Goal: Information Seeking & Learning: Learn about a topic

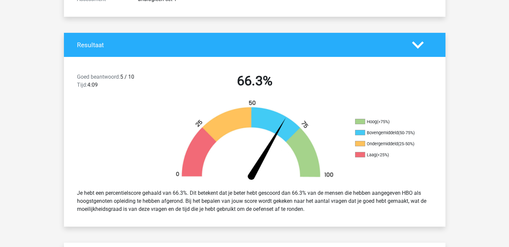
scroll to position [100, 0]
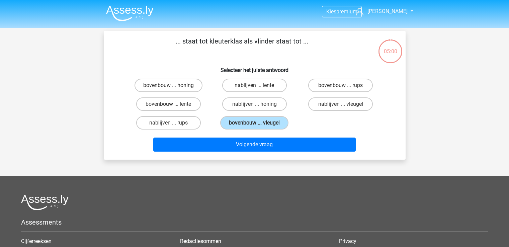
scroll to position [31, 0]
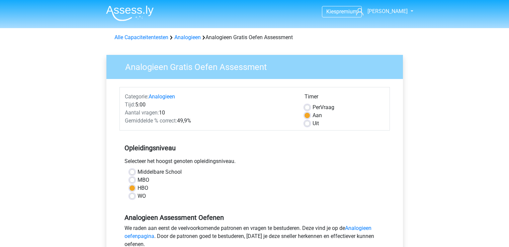
scroll to position [134, 0]
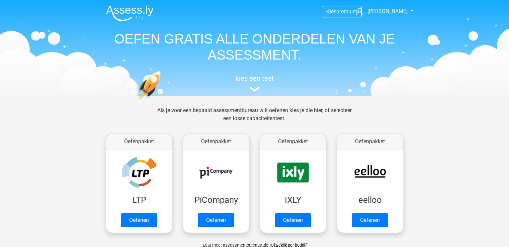
scroll to position [267, 0]
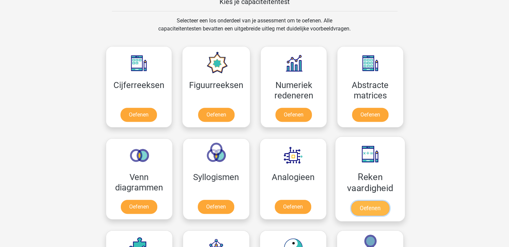
click at [368, 201] on link "Oefenen" at bounding box center [369, 208] width 38 height 15
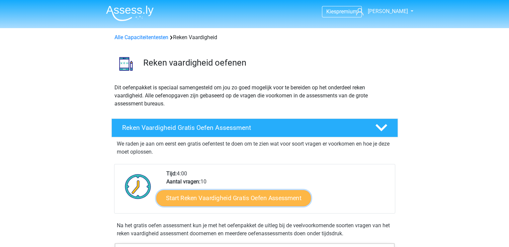
click at [227, 198] on link "Start Reken Vaardigheid Gratis Oefen Assessment" at bounding box center [233, 198] width 154 height 16
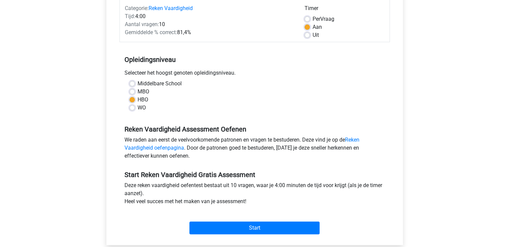
scroll to position [100, 0]
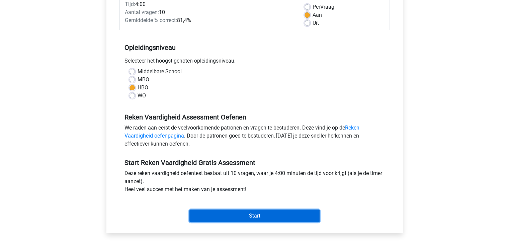
click at [251, 213] on input "Start" at bounding box center [254, 215] width 130 height 13
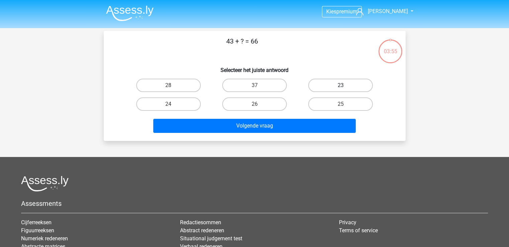
click at [338, 84] on label "23" at bounding box center [340, 85] width 65 height 13
click at [340, 85] on input "23" at bounding box center [342, 87] width 4 height 4
radio input "true"
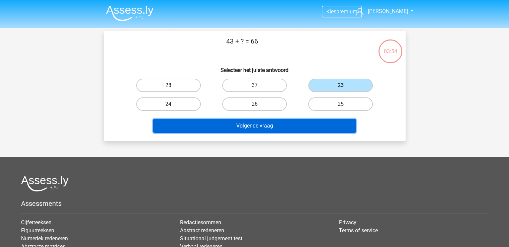
click at [247, 124] on button "Volgende vraag" at bounding box center [254, 126] width 202 height 14
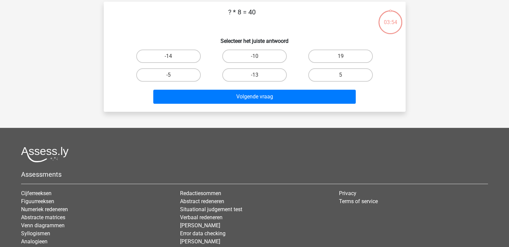
scroll to position [31, 0]
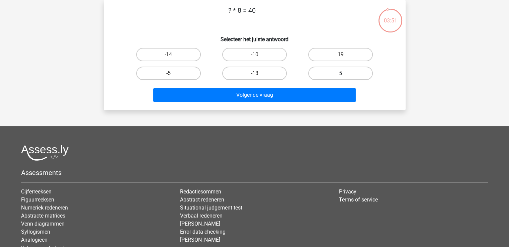
click at [325, 70] on label "5" at bounding box center [340, 73] width 65 height 13
click at [340, 73] on input "5" at bounding box center [342, 75] width 4 height 4
radio input "true"
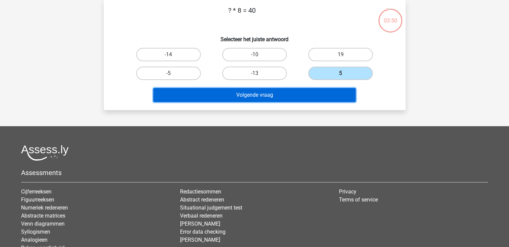
click at [247, 93] on button "Volgende vraag" at bounding box center [254, 95] width 202 height 14
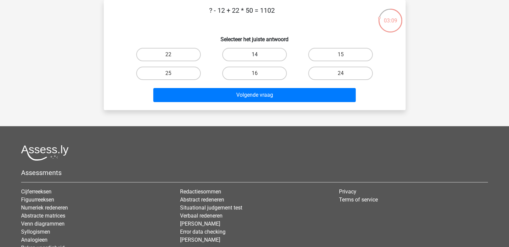
click at [246, 52] on label "14" at bounding box center [254, 54] width 65 height 13
click at [254, 55] on input "14" at bounding box center [256, 57] width 4 height 4
radio input "true"
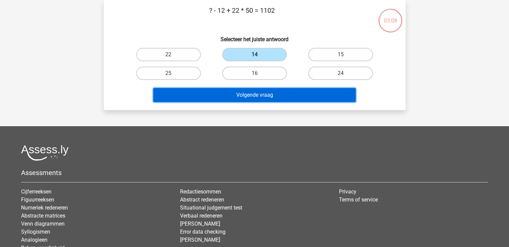
click at [252, 94] on button "Volgende vraag" at bounding box center [254, 95] width 202 height 14
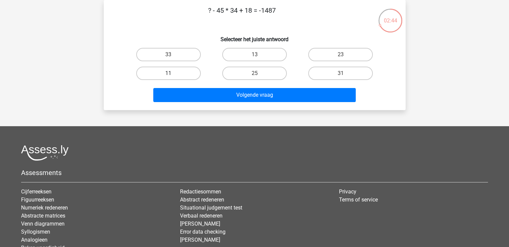
click at [172, 72] on label "11" at bounding box center [168, 73] width 65 height 13
click at [172, 73] on input "11" at bounding box center [170, 75] width 4 height 4
radio input "true"
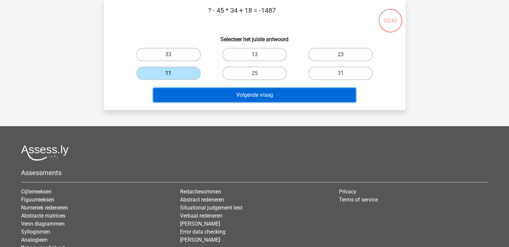
click at [243, 96] on button "Volgende vraag" at bounding box center [254, 95] width 202 height 14
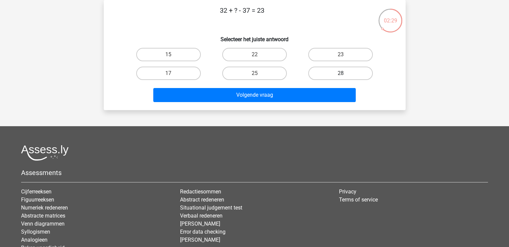
click at [326, 70] on label "28" at bounding box center [340, 73] width 65 height 13
click at [340, 73] on input "28" at bounding box center [342, 75] width 4 height 4
radio input "true"
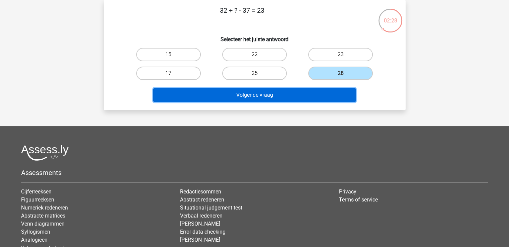
click at [243, 94] on button "Volgende vraag" at bounding box center [254, 95] width 202 height 14
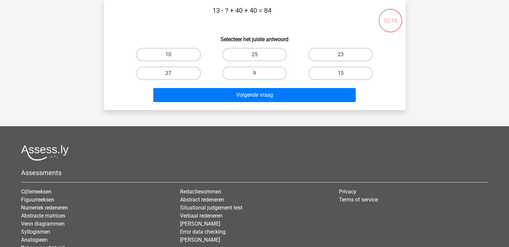
click at [254, 73] on input "9" at bounding box center [256, 75] width 4 height 4
radio input "true"
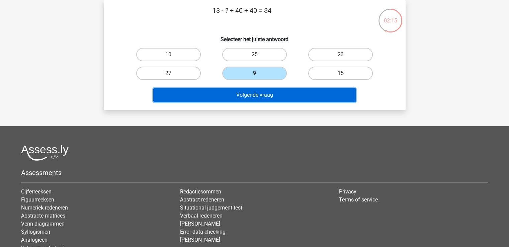
click at [254, 94] on button "Volgende vraag" at bounding box center [254, 95] width 202 height 14
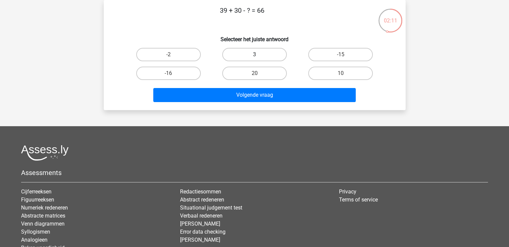
click at [243, 53] on label "3" at bounding box center [254, 54] width 65 height 13
click at [254, 55] on input "3" at bounding box center [256, 57] width 4 height 4
radio input "true"
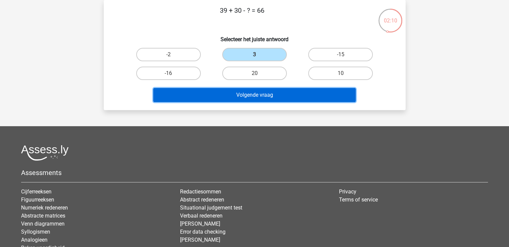
click at [249, 91] on button "Volgende vraag" at bounding box center [254, 95] width 202 height 14
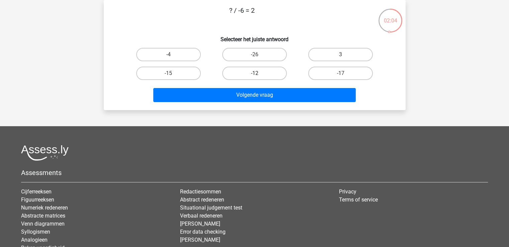
click at [237, 73] on label "-12" at bounding box center [254, 73] width 65 height 13
click at [254, 73] on input "-12" at bounding box center [256, 75] width 4 height 4
radio input "true"
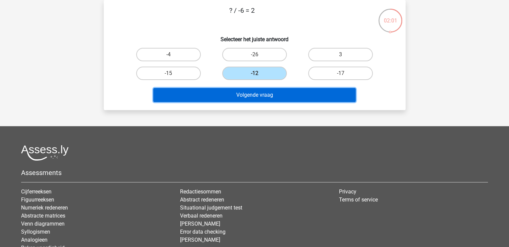
click at [252, 94] on button "Volgende vraag" at bounding box center [254, 95] width 202 height 14
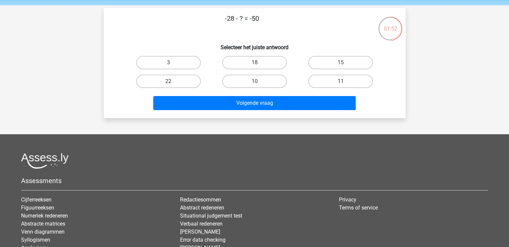
scroll to position [33, 0]
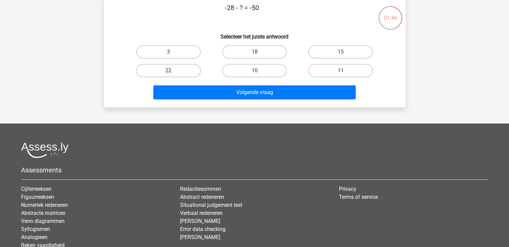
click at [172, 69] on label "22" at bounding box center [168, 70] width 65 height 13
click at [172, 71] on input "22" at bounding box center [170, 73] width 4 height 4
radio input "true"
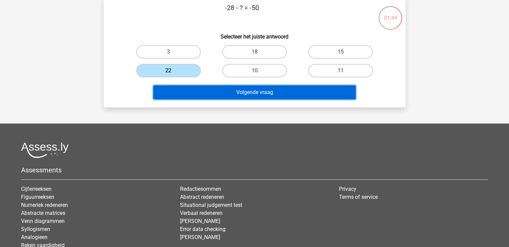
click at [253, 93] on button "Volgende vraag" at bounding box center [254, 92] width 202 height 14
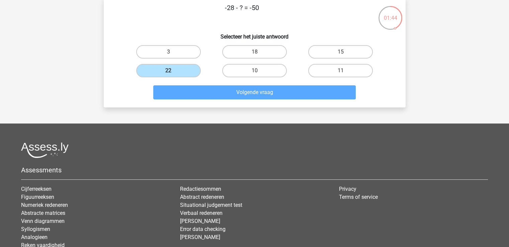
scroll to position [31, 0]
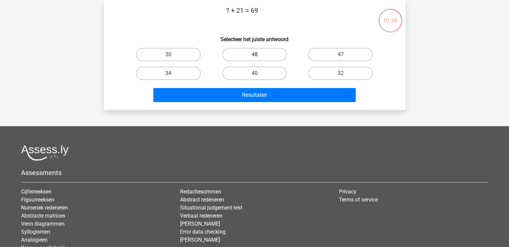
click at [252, 52] on label "48" at bounding box center [254, 54] width 65 height 13
click at [254, 55] on input "48" at bounding box center [256, 57] width 4 height 4
radio input "true"
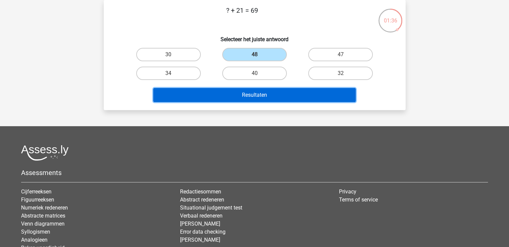
click at [254, 94] on button "Resultaten" at bounding box center [254, 95] width 202 height 14
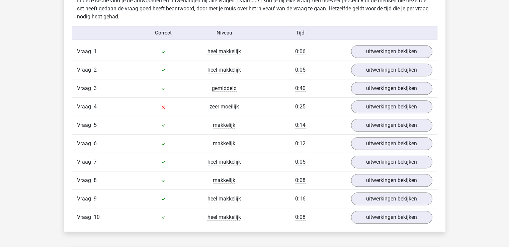
scroll to position [535, 0]
click at [389, 106] on link "uitwerkingen bekijken" at bounding box center [390, 106] width 93 height 15
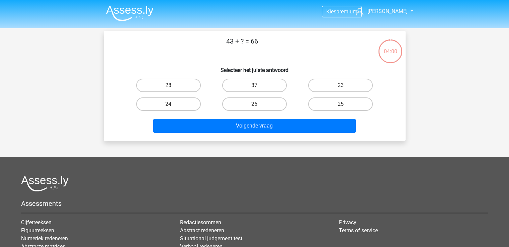
scroll to position [31, 0]
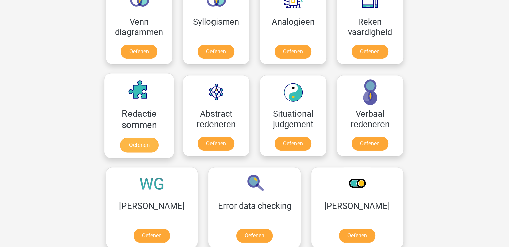
scroll to position [435, 0]
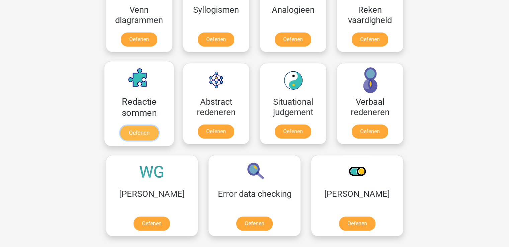
click at [142, 125] on link "Oefenen" at bounding box center [139, 132] width 38 height 15
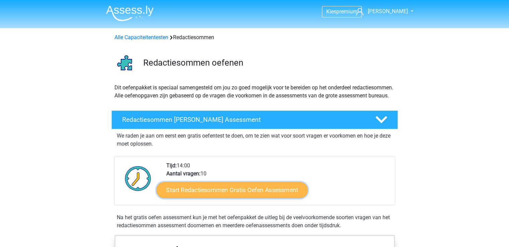
click at [225, 197] on link "Start Redactiesommen Gratis Oefen Assessment" at bounding box center [231, 190] width 151 height 16
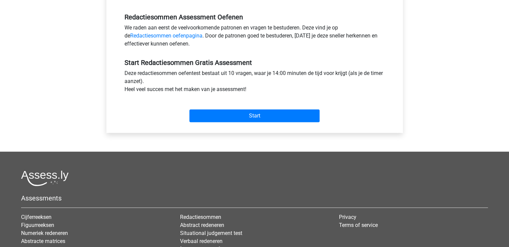
scroll to position [201, 0]
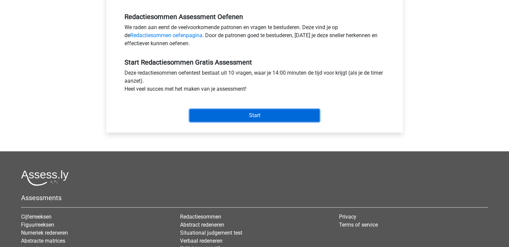
click at [254, 114] on input "Start" at bounding box center [254, 115] width 130 height 13
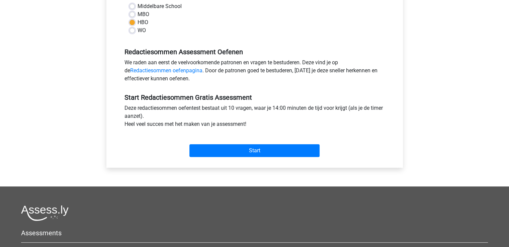
scroll to position [167, 0]
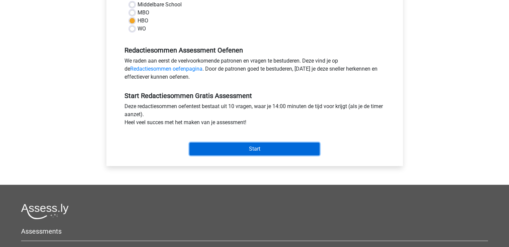
click at [255, 149] on input "Start" at bounding box center [254, 148] width 130 height 13
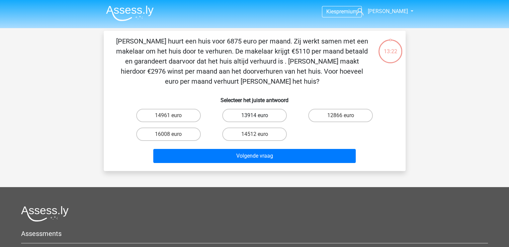
click at [257, 114] on label "13914 euro" at bounding box center [254, 115] width 65 height 13
click at [257, 115] on input "13914 euro" at bounding box center [256, 117] width 4 height 4
radio input "true"
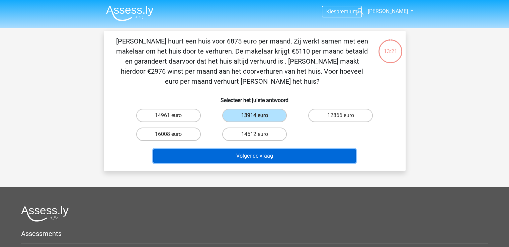
click at [248, 154] on button "Volgende vraag" at bounding box center [254, 156] width 202 height 14
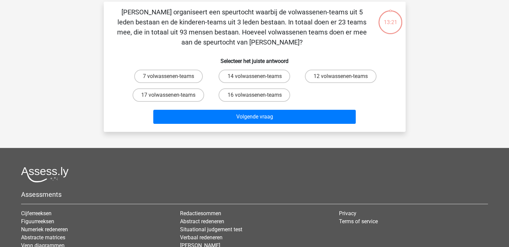
scroll to position [31, 0]
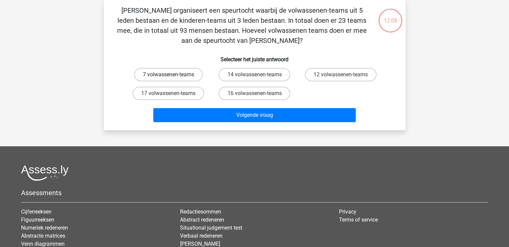
click at [178, 74] on label "7 volwassenen-teams" at bounding box center [168, 74] width 69 height 13
click at [173, 75] on input "7 volwassenen-teams" at bounding box center [170, 77] width 4 height 4
radio input "true"
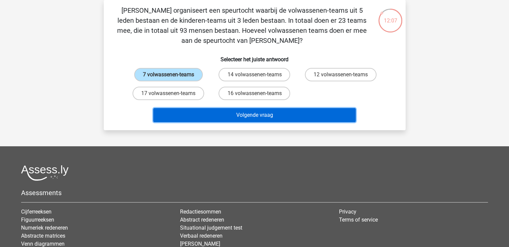
click at [261, 114] on button "Volgende vraag" at bounding box center [254, 115] width 202 height 14
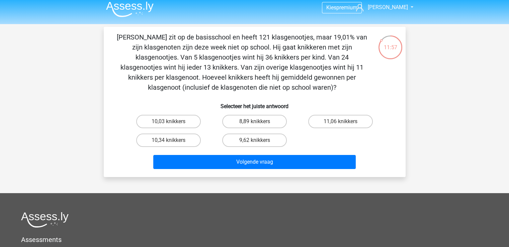
scroll to position [0, 0]
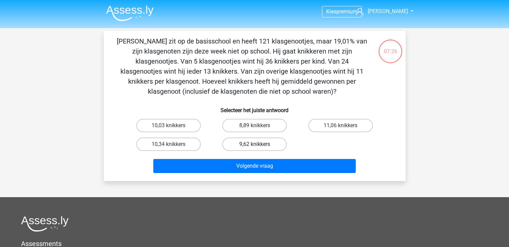
click at [250, 142] on label "9,62 knikkers" at bounding box center [254, 143] width 65 height 13
click at [254, 144] on input "9,62 knikkers" at bounding box center [256, 146] width 4 height 4
radio input "true"
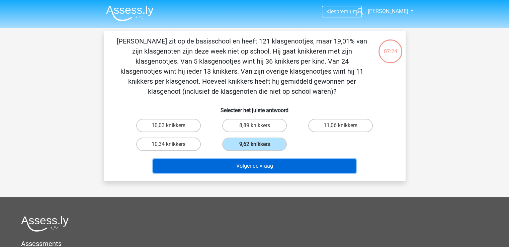
click at [255, 164] on button "Volgende vraag" at bounding box center [254, 166] width 202 height 14
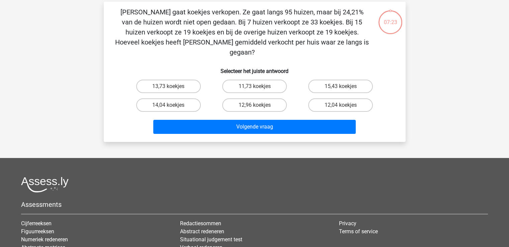
scroll to position [31, 0]
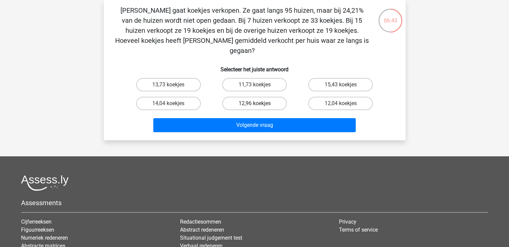
click at [270, 97] on label "12,96 koekjes" at bounding box center [254, 103] width 65 height 13
click at [258, 103] on input "12,96 koekjes" at bounding box center [256, 105] width 4 height 4
radio input "true"
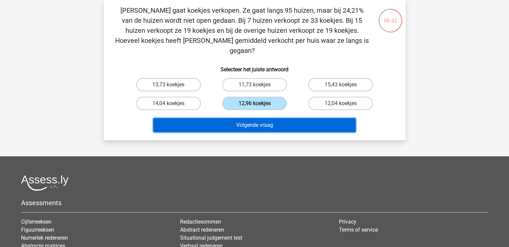
click at [261, 118] on button "Volgende vraag" at bounding box center [254, 125] width 202 height 14
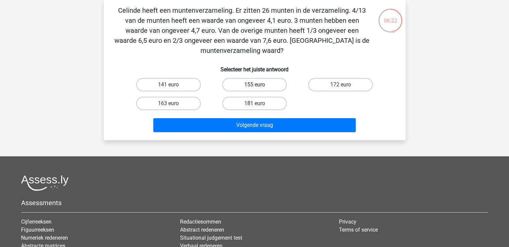
click at [250, 83] on label "155 euro" at bounding box center [254, 84] width 65 height 13
click at [254, 85] on input "155 euro" at bounding box center [256, 87] width 4 height 4
radio input "true"
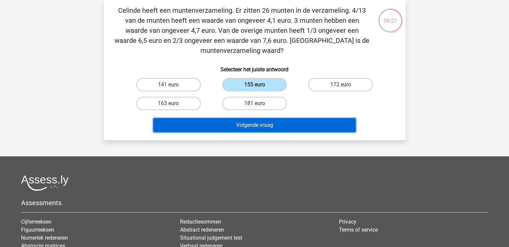
click at [251, 124] on button "Volgende vraag" at bounding box center [254, 125] width 202 height 14
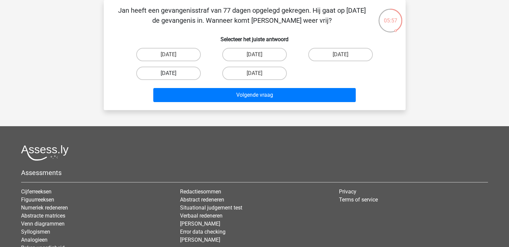
click at [178, 72] on label "13 augustus" at bounding box center [168, 73] width 65 height 13
click at [173, 73] on input "13 augustus" at bounding box center [170, 75] width 4 height 4
radio input "true"
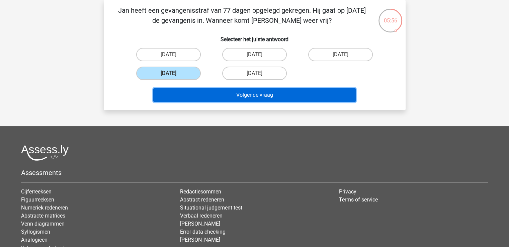
click at [257, 98] on button "Volgende vraag" at bounding box center [254, 95] width 202 height 14
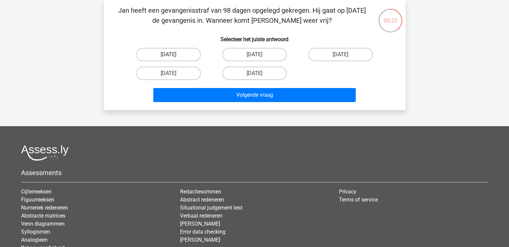
click at [165, 51] on label "22 augustus" at bounding box center [168, 54] width 65 height 13
click at [168, 55] on input "22 augustus" at bounding box center [170, 57] width 4 height 4
radio input "true"
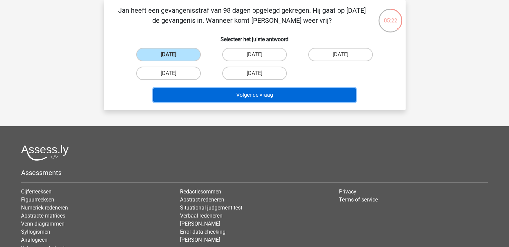
click at [255, 97] on button "Volgende vraag" at bounding box center [254, 95] width 202 height 14
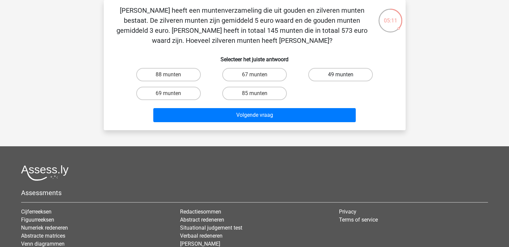
click at [333, 74] on label "49 munten" at bounding box center [340, 74] width 65 height 13
click at [340, 75] on input "49 munten" at bounding box center [342, 77] width 4 height 4
radio input "true"
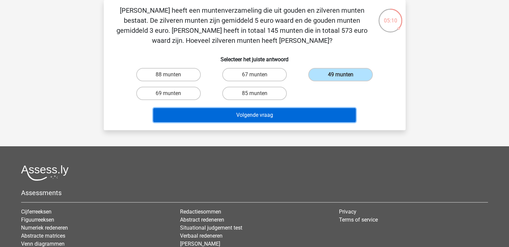
click at [256, 116] on button "Volgende vraag" at bounding box center [254, 115] width 202 height 14
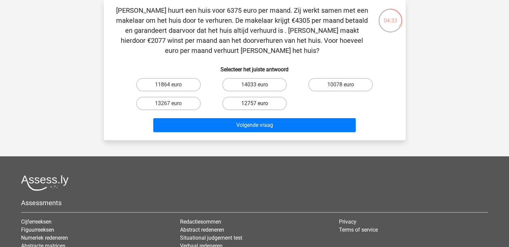
click at [250, 102] on label "12757 euro" at bounding box center [254, 103] width 65 height 13
click at [254, 103] on input "12757 euro" at bounding box center [256, 105] width 4 height 4
radio input "true"
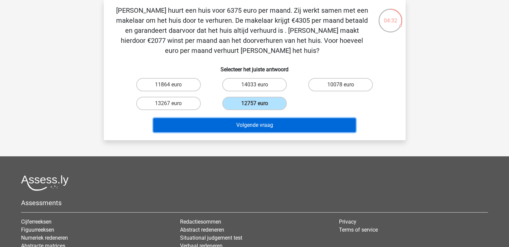
click at [246, 124] on button "Volgende vraag" at bounding box center [254, 125] width 202 height 14
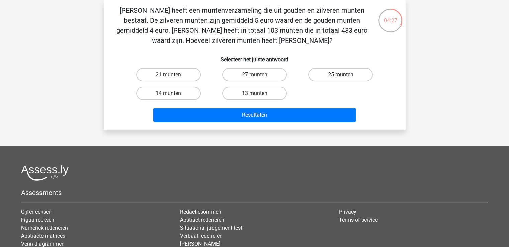
click at [335, 73] on label "25 munten" at bounding box center [340, 74] width 65 height 13
click at [340, 75] on input "25 munten" at bounding box center [342, 77] width 4 height 4
radio input "true"
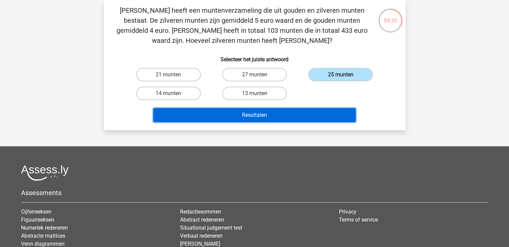
click at [268, 115] on button "Resultaten" at bounding box center [254, 115] width 202 height 14
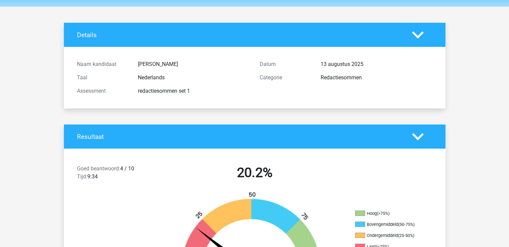
scroll to position [33, 0]
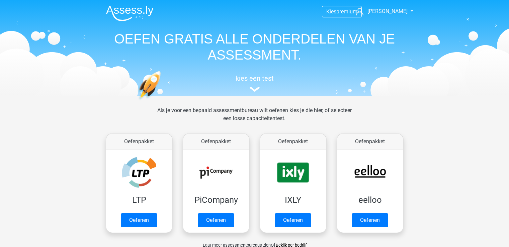
scroll to position [435, 0]
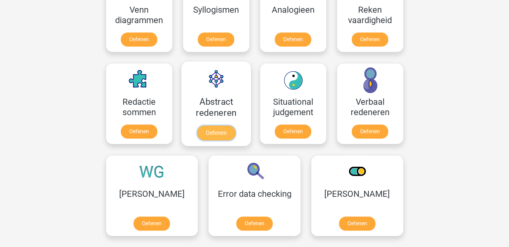
click at [212, 125] on link "Oefenen" at bounding box center [216, 132] width 38 height 15
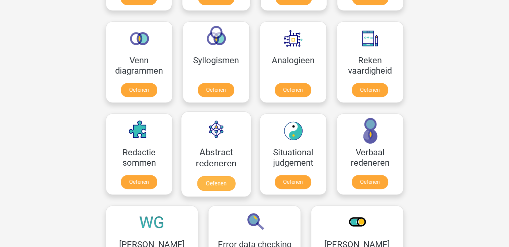
scroll to position [368, 0]
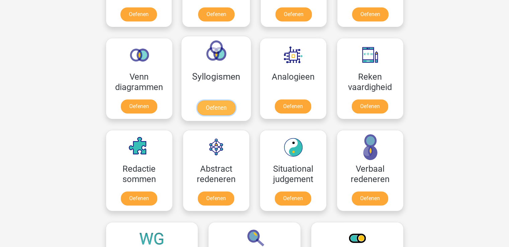
click at [221, 100] on link "Oefenen" at bounding box center [216, 107] width 38 height 15
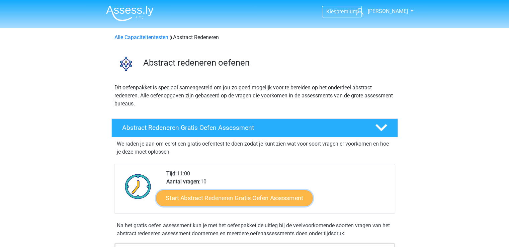
click at [219, 196] on link "Start Abstract Redeneren Gratis Oefen Assessment" at bounding box center [234, 198] width 156 height 16
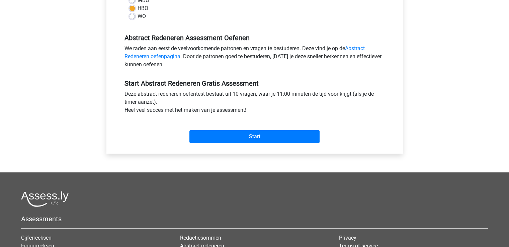
scroll to position [201, 0]
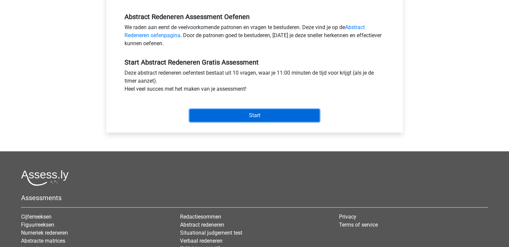
click at [253, 114] on input "Start" at bounding box center [254, 115] width 130 height 13
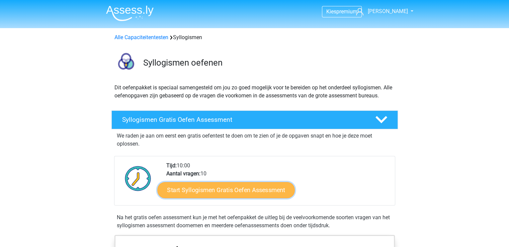
click at [217, 189] on link "Start Syllogismen Gratis Oefen Assessment" at bounding box center [225, 190] width 137 height 16
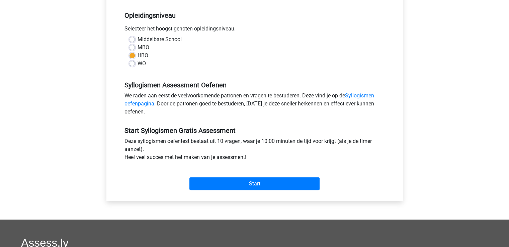
scroll to position [201, 0]
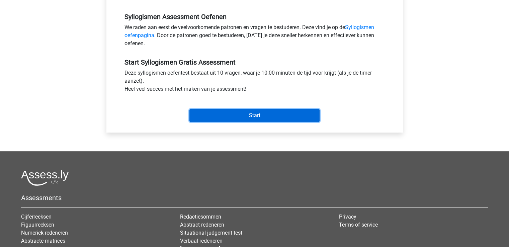
click at [245, 119] on input "Start" at bounding box center [254, 115] width 130 height 13
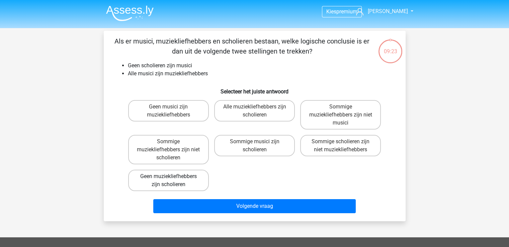
click at [163, 180] on label "Geen muziekliefhebbers zijn scholieren" at bounding box center [168, 180] width 81 height 21
click at [168, 180] on input "Geen muziekliefhebbers zijn scholieren" at bounding box center [170, 178] width 4 height 4
radio input "true"
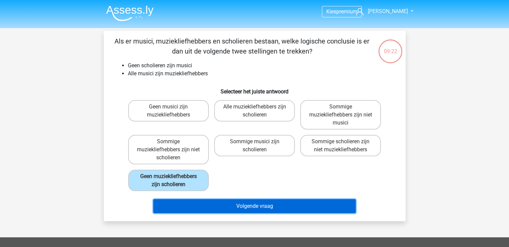
click at [258, 204] on button "Volgende vraag" at bounding box center [254, 206] width 202 height 14
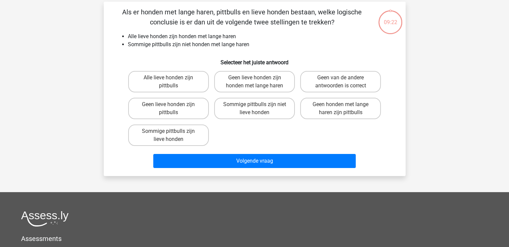
scroll to position [31, 0]
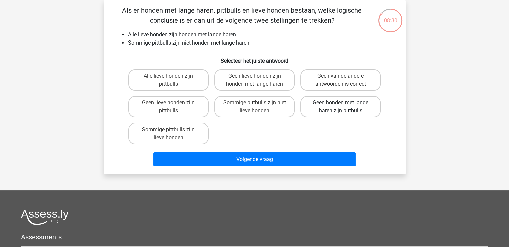
click at [325, 104] on label "Geen honden met lange haren zijn pittbulls" at bounding box center [340, 106] width 81 height 21
click at [340, 104] on input "Geen honden met lange haren zijn pittbulls" at bounding box center [342, 105] width 4 height 4
radio input "true"
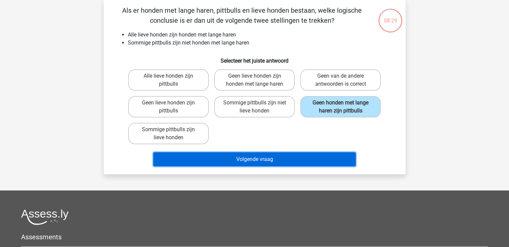
click at [254, 158] on button "Volgende vraag" at bounding box center [254, 159] width 202 height 14
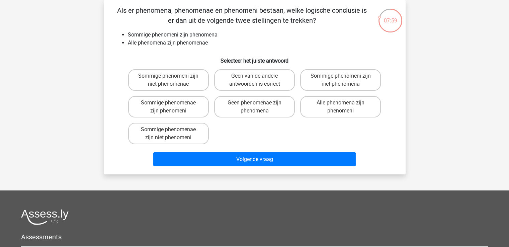
click at [169, 103] on input "Sommige phenomenae zijn phenomeni" at bounding box center [170, 105] width 4 height 4
radio input "true"
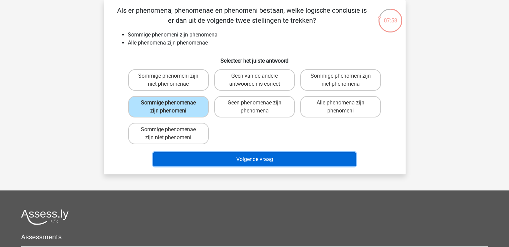
click at [249, 158] on button "Volgende vraag" at bounding box center [254, 159] width 202 height 14
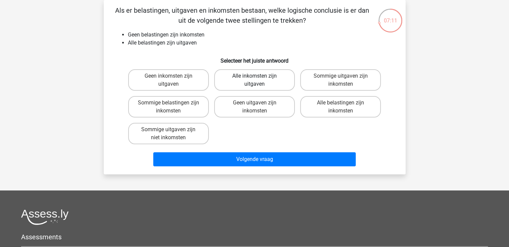
click at [250, 82] on label "Alle inkomsten zijn uitgaven" at bounding box center [254, 79] width 81 height 21
click at [254, 80] on input "Alle inkomsten zijn uitgaven" at bounding box center [256, 78] width 4 height 4
radio input "true"
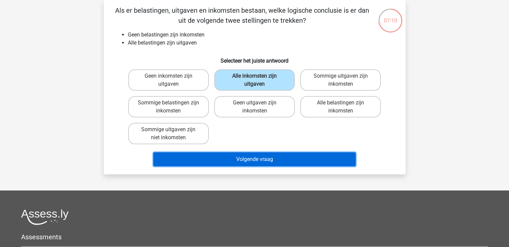
click at [254, 157] on button "Volgende vraag" at bounding box center [254, 159] width 202 height 14
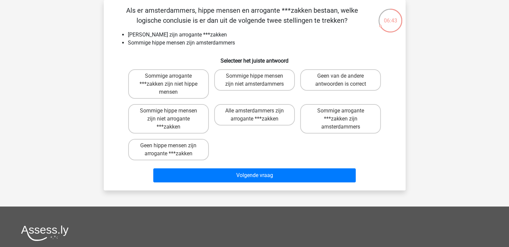
click at [171, 149] on input "Geen hippe mensen zijn arrogante ***zakken" at bounding box center [170, 147] width 4 height 4
radio input "true"
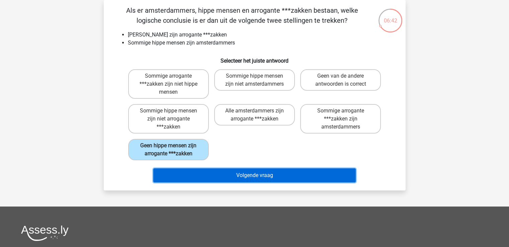
click at [245, 173] on button "Volgende vraag" at bounding box center [254, 175] width 202 height 14
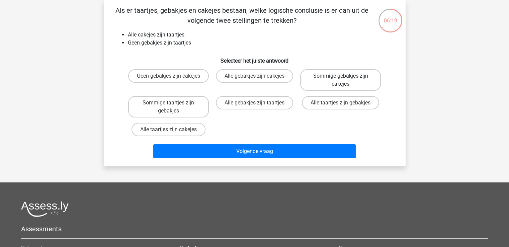
click at [333, 79] on label "Sommige gebakjes zijn cakejes" at bounding box center [340, 79] width 81 height 21
click at [340, 79] on input "Sommige gebakjes zijn cakejes" at bounding box center [342, 78] width 4 height 4
radio input "true"
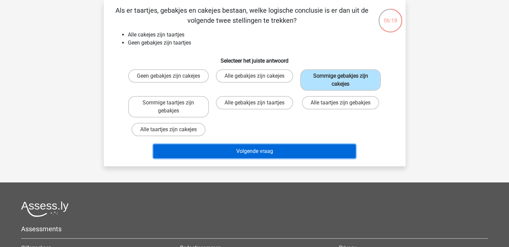
click at [257, 151] on button "Volgende vraag" at bounding box center [254, 151] width 202 height 14
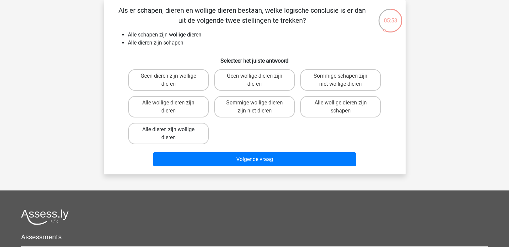
click at [168, 130] on label "Alle dieren zijn wollige dieren" at bounding box center [168, 133] width 81 height 21
click at [168, 130] on input "Alle dieren zijn wollige dieren" at bounding box center [170, 131] width 4 height 4
radio input "true"
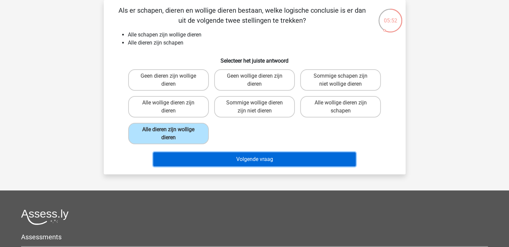
click at [236, 158] on button "Volgende vraag" at bounding box center [254, 159] width 202 height 14
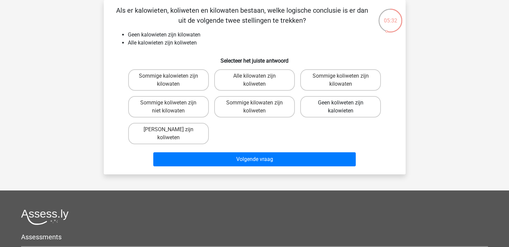
click at [338, 104] on label "Geen koliweten zijn kalowieten" at bounding box center [340, 106] width 81 height 21
click at [340, 104] on input "Geen koliweten zijn kalowieten" at bounding box center [342, 105] width 4 height 4
radio input "true"
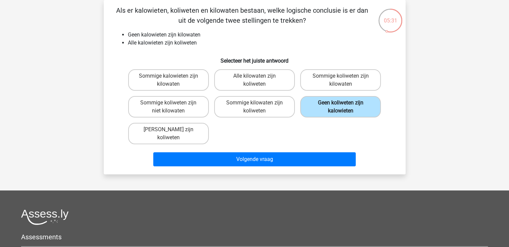
click at [319, 106] on label "Geen koliweten zijn kalowieten" at bounding box center [340, 106] width 81 height 21
click at [340, 106] on input "Geen koliweten zijn kalowieten" at bounding box center [342, 105] width 4 height 4
click at [162, 129] on label "Geen kilowaten zijn koliweten" at bounding box center [168, 133] width 81 height 21
click at [168, 129] on input "Geen kilowaten zijn koliweten" at bounding box center [170, 131] width 4 height 4
radio input "true"
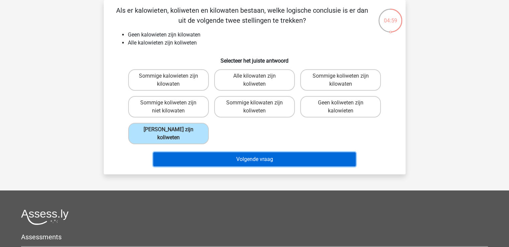
click at [264, 158] on button "Volgende vraag" at bounding box center [254, 159] width 202 height 14
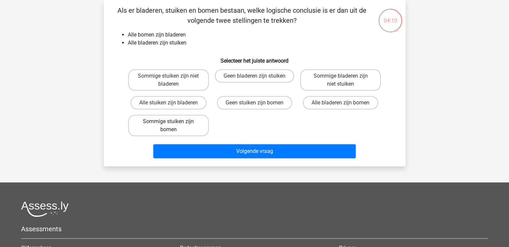
click at [186, 125] on label "Sommige stuiken zijn bomen" at bounding box center [168, 125] width 81 height 21
click at [173, 125] on input "Sommige stuiken zijn bomen" at bounding box center [170, 123] width 4 height 4
radio input "true"
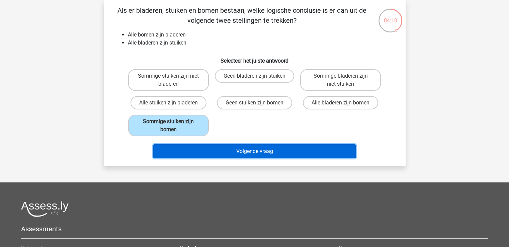
click at [241, 148] on button "Volgende vraag" at bounding box center [254, 151] width 202 height 14
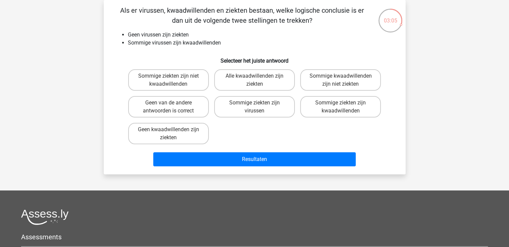
click at [168, 78] on input "Sommige ziekten zijn niet kwaadwillenden" at bounding box center [170, 78] width 4 height 4
radio input "true"
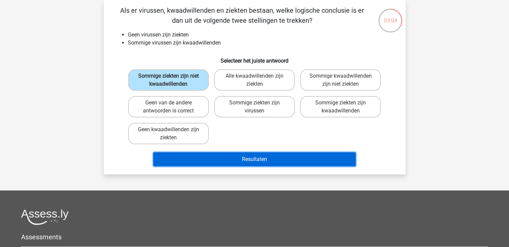
click at [260, 161] on button "Resultaten" at bounding box center [254, 159] width 202 height 14
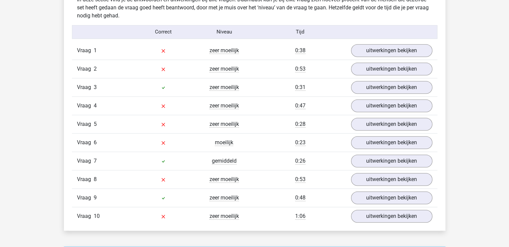
scroll to position [535, 0]
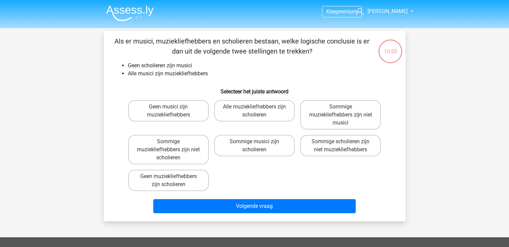
scroll to position [31, 0]
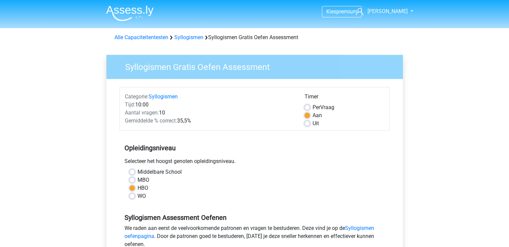
scroll to position [201, 0]
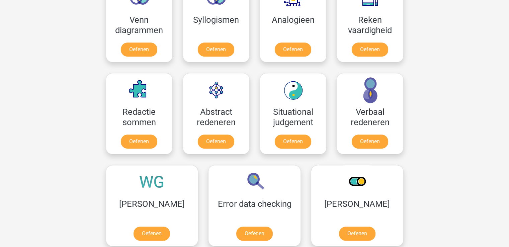
scroll to position [435, 0]
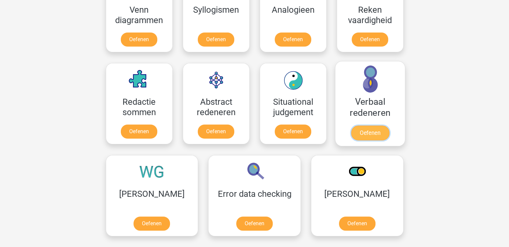
click at [368, 125] on link "Oefenen" at bounding box center [369, 132] width 38 height 15
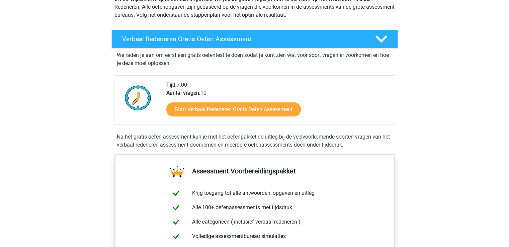
scroll to position [100, 0]
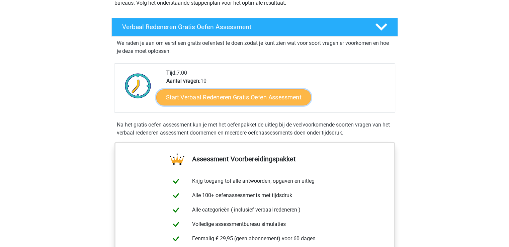
click at [223, 96] on link "Start Verbaal Redeneren Gratis Oefen Assessment" at bounding box center [233, 97] width 154 height 16
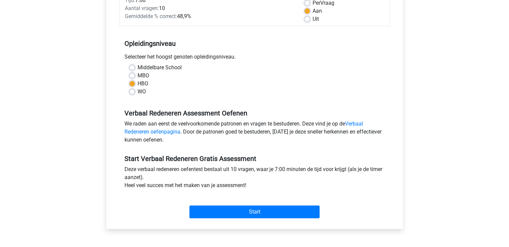
scroll to position [134, 0]
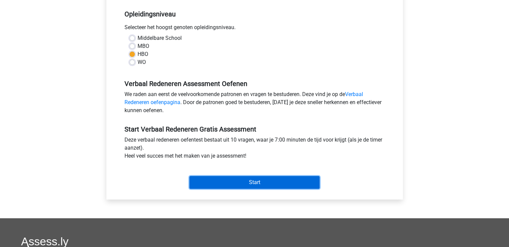
click at [252, 179] on input "Start" at bounding box center [254, 182] width 130 height 13
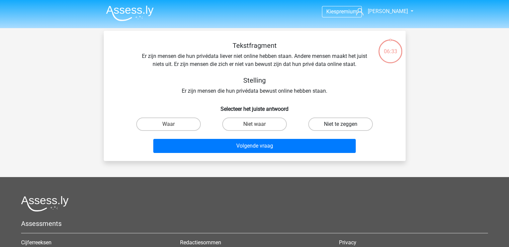
click at [353, 123] on label "Niet te zeggen" at bounding box center [340, 123] width 65 height 13
click at [345, 124] on input "Niet te zeggen" at bounding box center [342, 126] width 4 height 4
radio input "true"
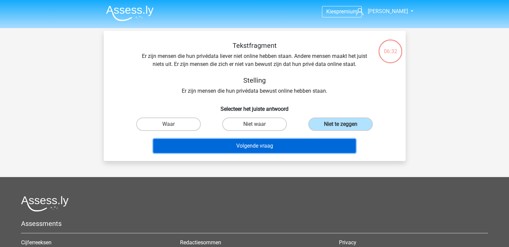
click at [251, 145] on button "Volgende vraag" at bounding box center [254, 146] width 202 height 14
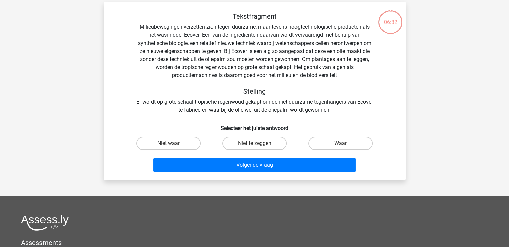
scroll to position [31, 0]
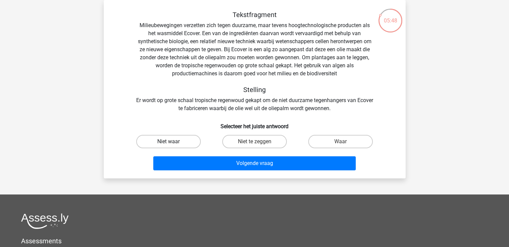
click at [170, 141] on label "Niet waar" at bounding box center [168, 141] width 65 height 13
click at [170, 141] on input "Niet waar" at bounding box center [170, 143] width 4 height 4
radio input "true"
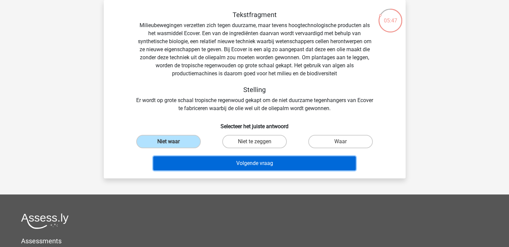
click at [242, 164] on button "Volgende vraag" at bounding box center [254, 163] width 202 height 14
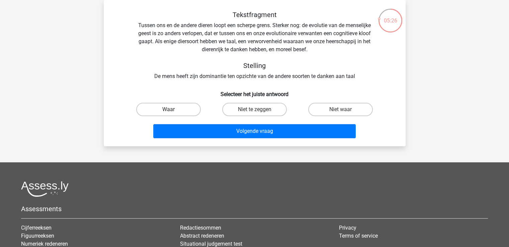
click at [171, 109] on label "Waar" at bounding box center [168, 109] width 65 height 13
click at [171, 109] on input "Waar" at bounding box center [170, 111] width 4 height 4
radio input "true"
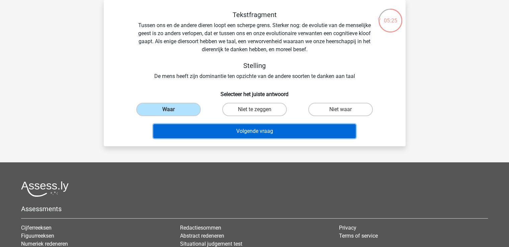
click at [247, 131] on button "Volgende vraag" at bounding box center [254, 131] width 202 height 14
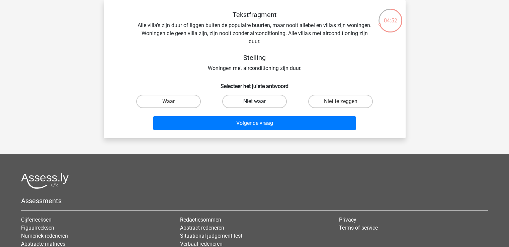
click at [251, 100] on label "Niet waar" at bounding box center [254, 101] width 65 height 13
click at [254, 101] on input "Niet waar" at bounding box center [256, 103] width 4 height 4
radio input "true"
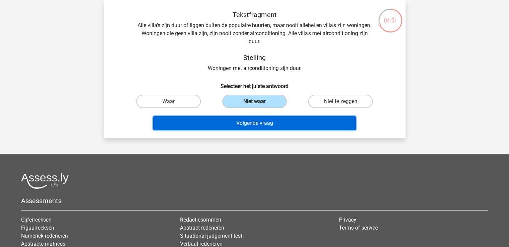
click at [256, 121] on button "Volgende vraag" at bounding box center [254, 123] width 202 height 14
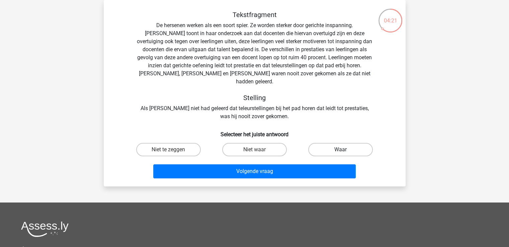
click at [327, 143] on label "Waar" at bounding box center [340, 149] width 65 height 13
click at [340, 149] on input "Waar" at bounding box center [342, 151] width 4 height 4
radio input "true"
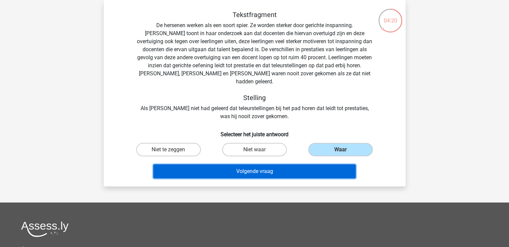
click at [251, 164] on button "Volgende vraag" at bounding box center [254, 171] width 202 height 14
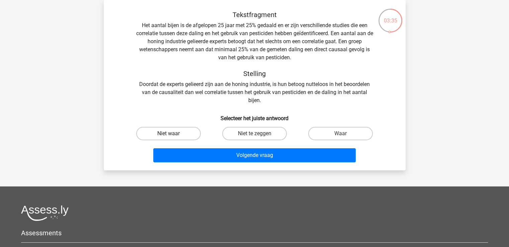
drag, startPoint x: 184, startPoint y: 134, endPoint x: 191, endPoint y: 134, distance: 7.0
click at [185, 134] on label "Niet waar" at bounding box center [168, 133] width 65 height 13
click at [173, 134] on input "Niet waar" at bounding box center [170, 135] width 4 height 4
radio input "true"
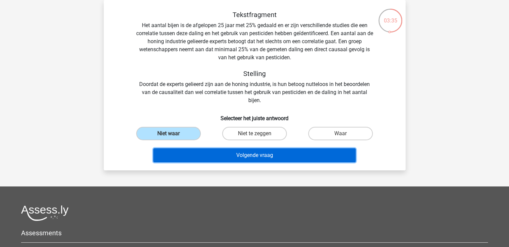
click at [247, 150] on button "Volgende vraag" at bounding box center [254, 155] width 202 height 14
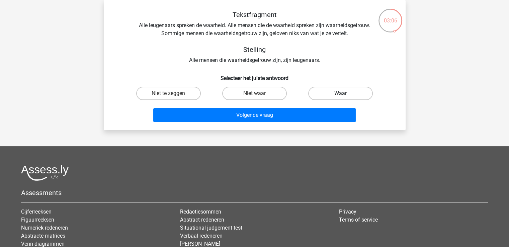
click at [338, 93] on label "Waar" at bounding box center [340, 93] width 65 height 13
click at [340, 93] on input "Waar" at bounding box center [342, 95] width 4 height 4
radio input "true"
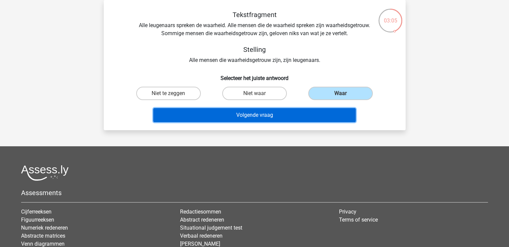
click at [263, 112] on button "Volgende vraag" at bounding box center [254, 115] width 202 height 14
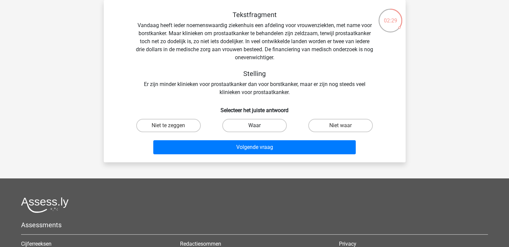
click at [261, 125] on label "Waar" at bounding box center [254, 125] width 65 height 13
click at [258, 125] on input "Waar" at bounding box center [256, 127] width 4 height 4
radio input "true"
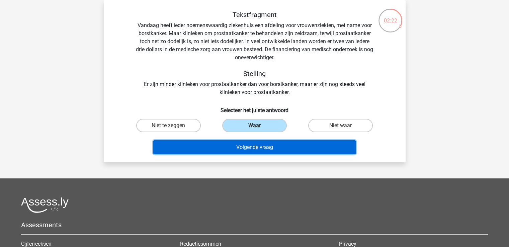
click at [250, 147] on button "Volgende vraag" at bounding box center [254, 147] width 202 height 14
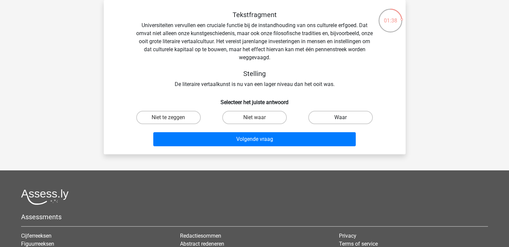
click at [329, 118] on label "Waar" at bounding box center [340, 117] width 65 height 13
click at [340, 118] on input "Waar" at bounding box center [342, 119] width 4 height 4
radio input "true"
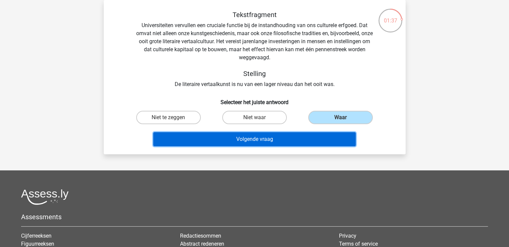
click at [248, 138] on button "Volgende vraag" at bounding box center [254, 139] width 202 height 14
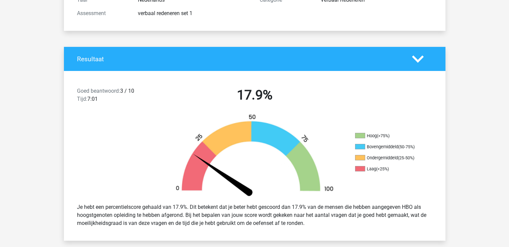
scroll to position [100, 0]
